Goal: Information Seeking & Learning: Learn about a topic

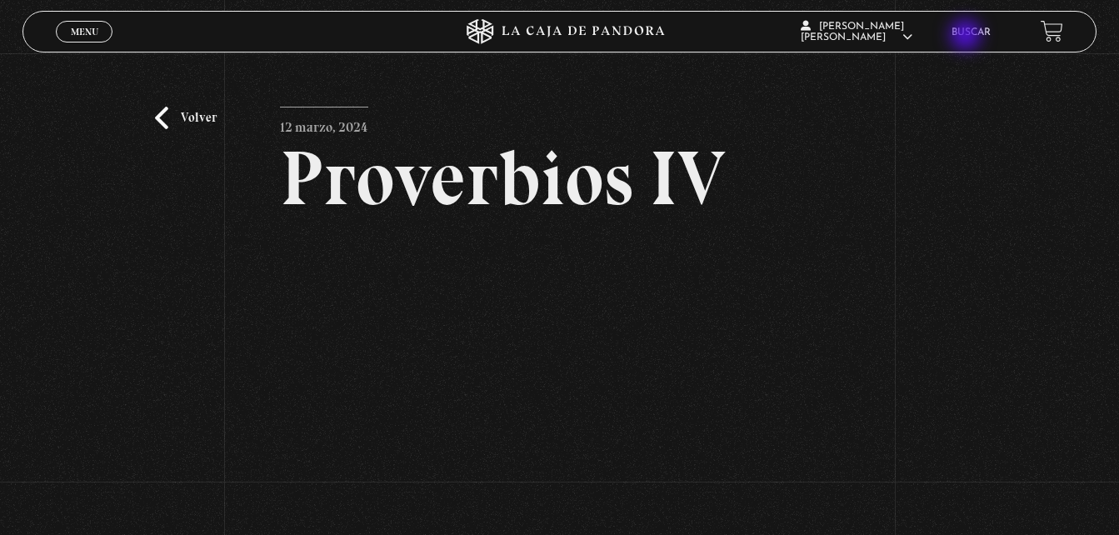
click at [967, 37] on link "Buscar" at bounding box center [970, 32] width 39 height 10
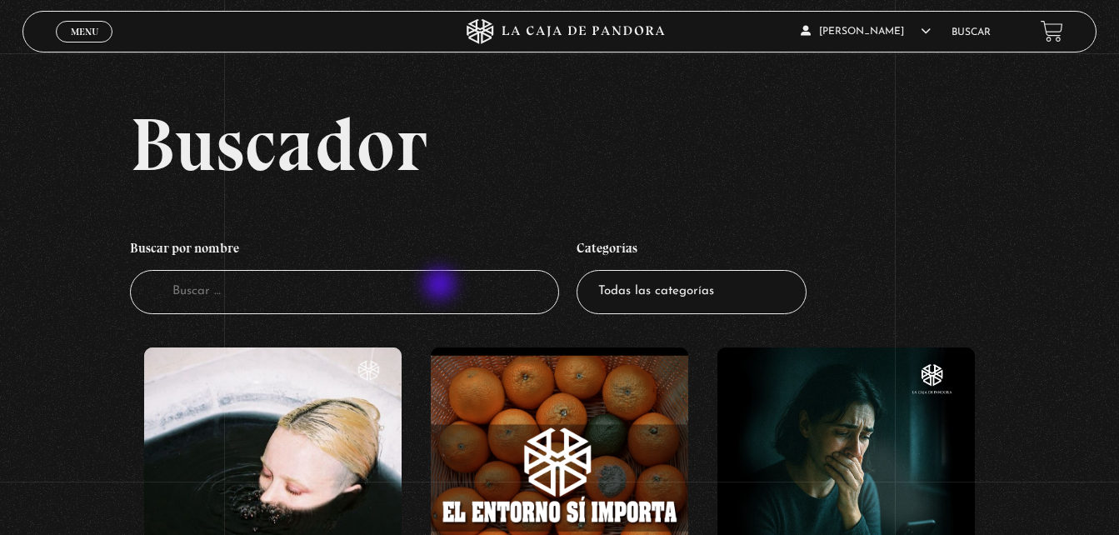
click at [442, 286] on input "Buscador" at bounding box center [345, 292] width 430 height 44
type input "p"
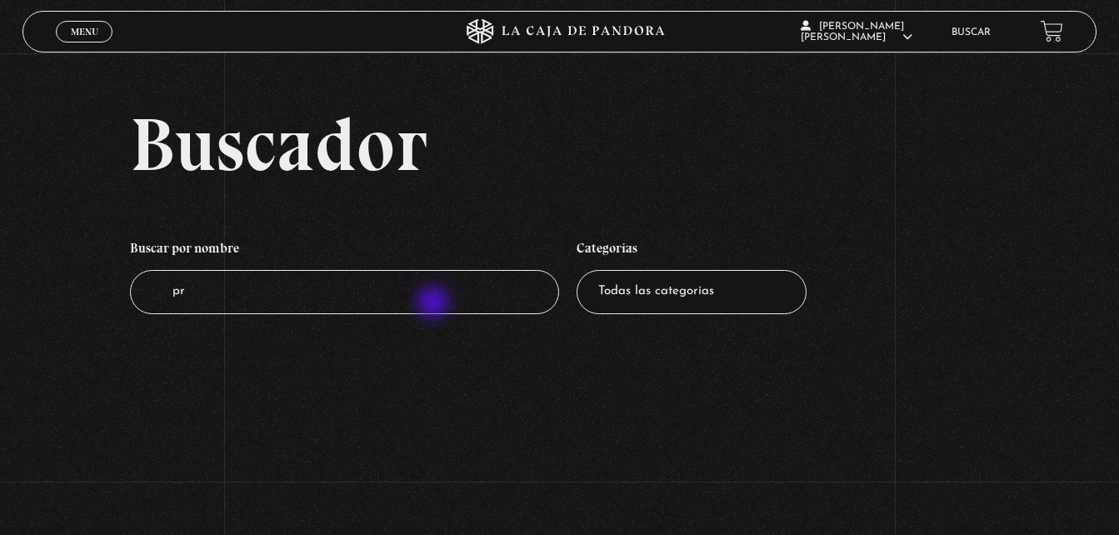
type input "pro"
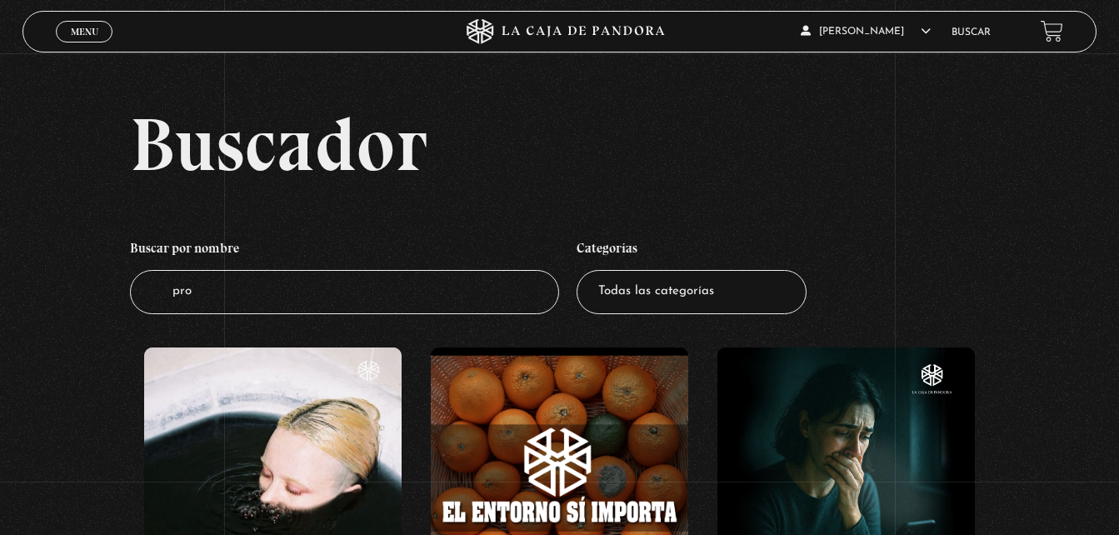
click at [435, 304] on input "pro" at bounding box center [345, 292] width 430 height 44
type input "proyec"
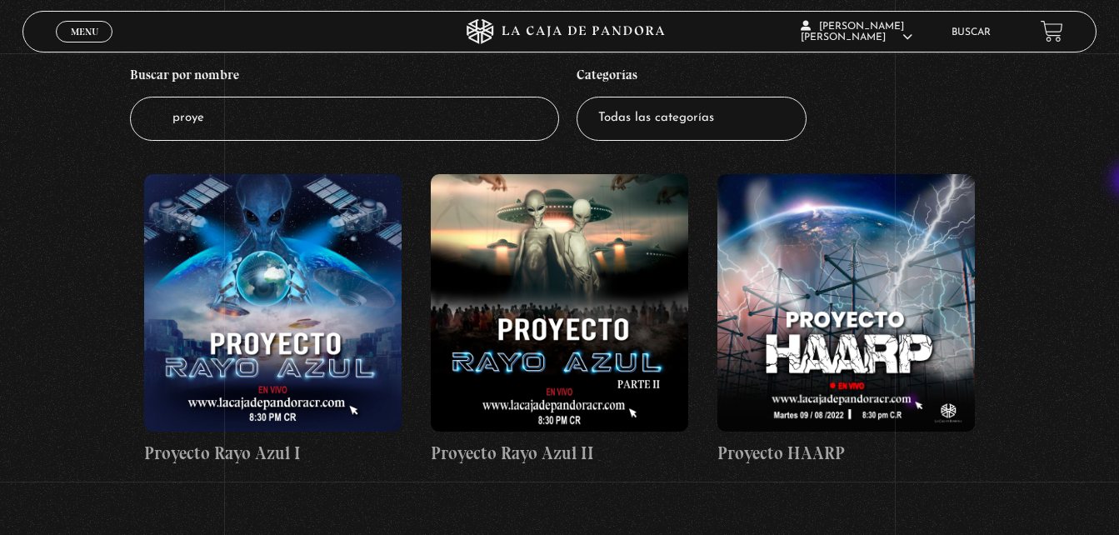
scroll to position [172, 0]
click at [841, 250] on figure at bounding box center [845, 303] width 257 height 257
